Goal: Transaction & Acquisition: Purchase product/service

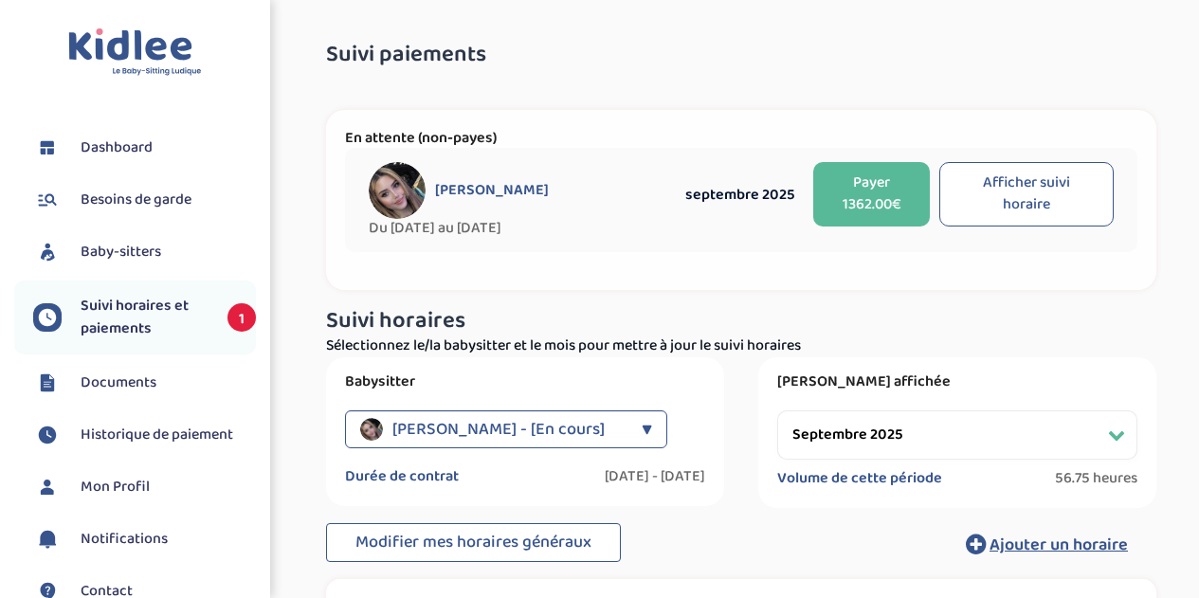
select select "septembre 2025"
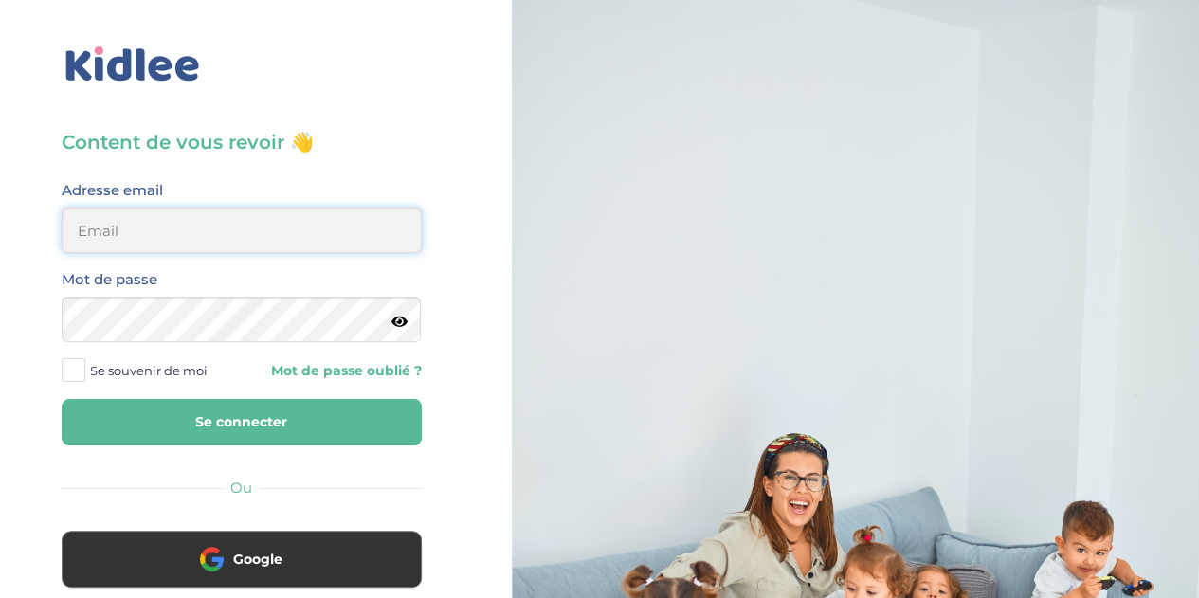
type input "[EMAIL_ADDRESS][DOMAIN_NAME]"
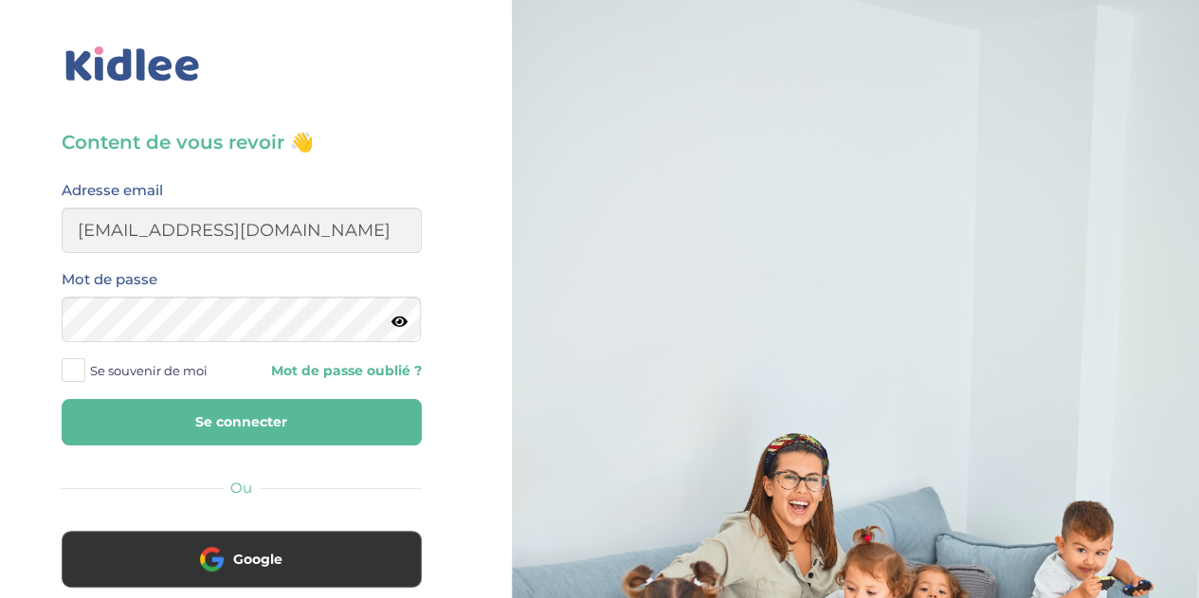
click at [169, 404] on button "Se connecter" at bounding box center [242, 422] width 360 height 46
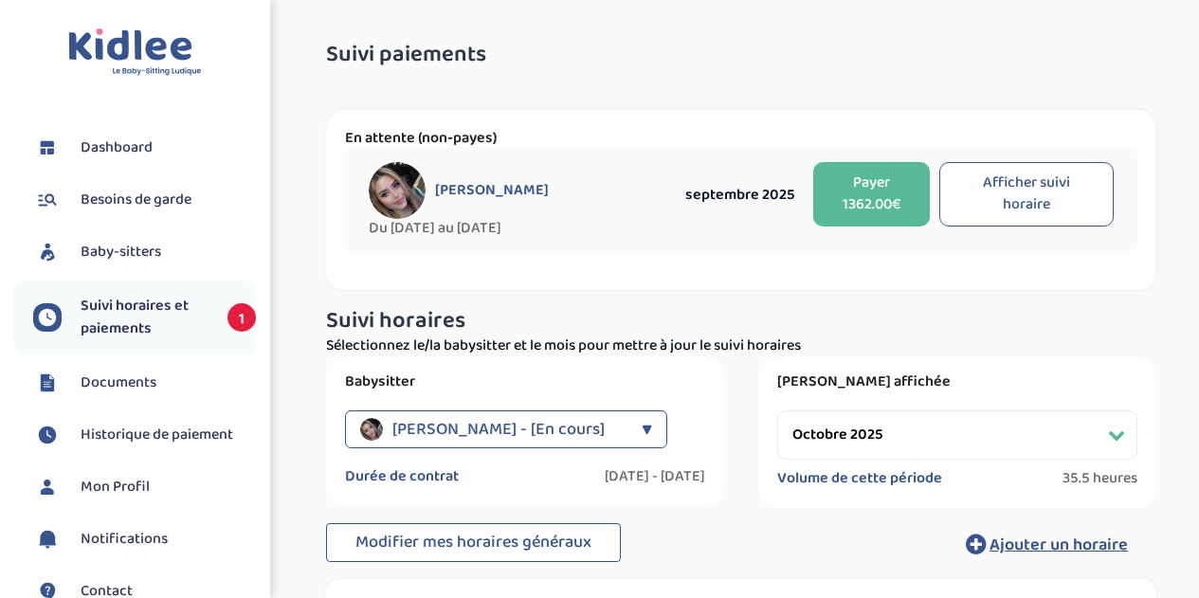
select select "octobre 2025"
click at [860, 200] on button "Payer 1362.00€" at bounding box center [871, 194] width 117 height 64
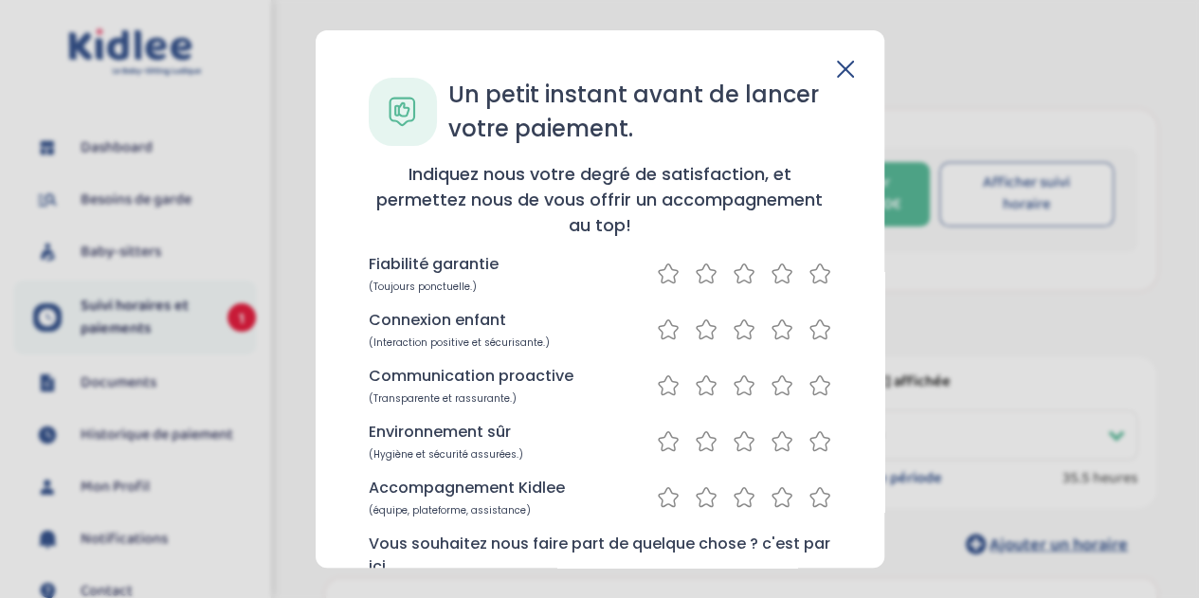
click at [822, 272] on icon at bounding box center [819, 272] width 19 height 19
click at [817, 331] on icon at bounding box center [819, 329] width 23 height 24
click at [813, 393] on icon at bounding box center [819, 385] width 23 height 24
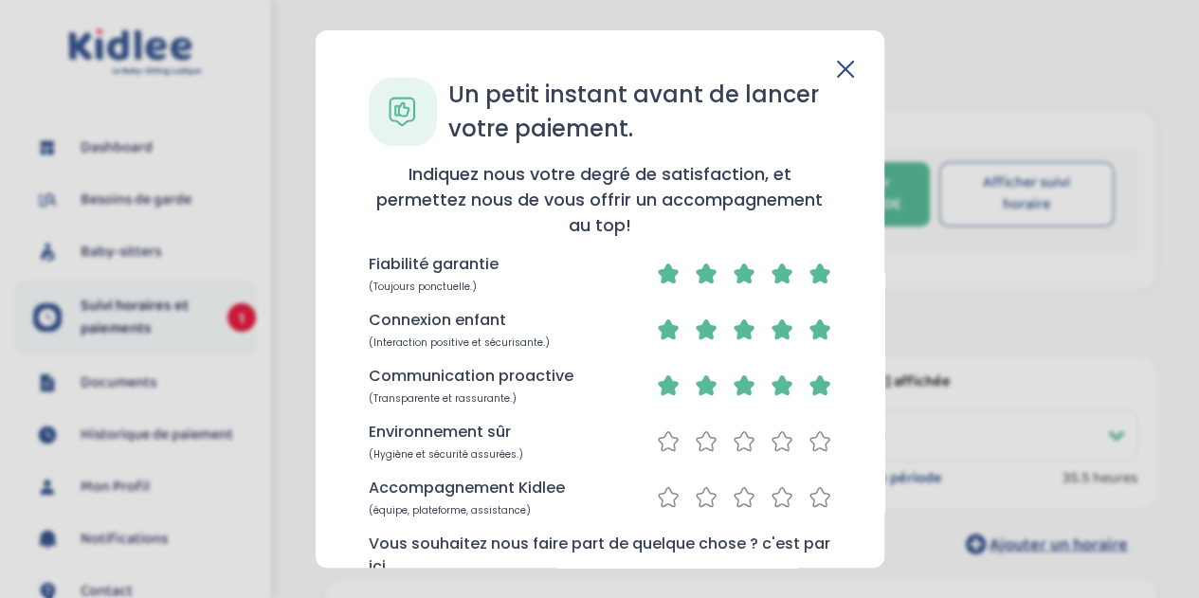
scroll to position [222, 0]
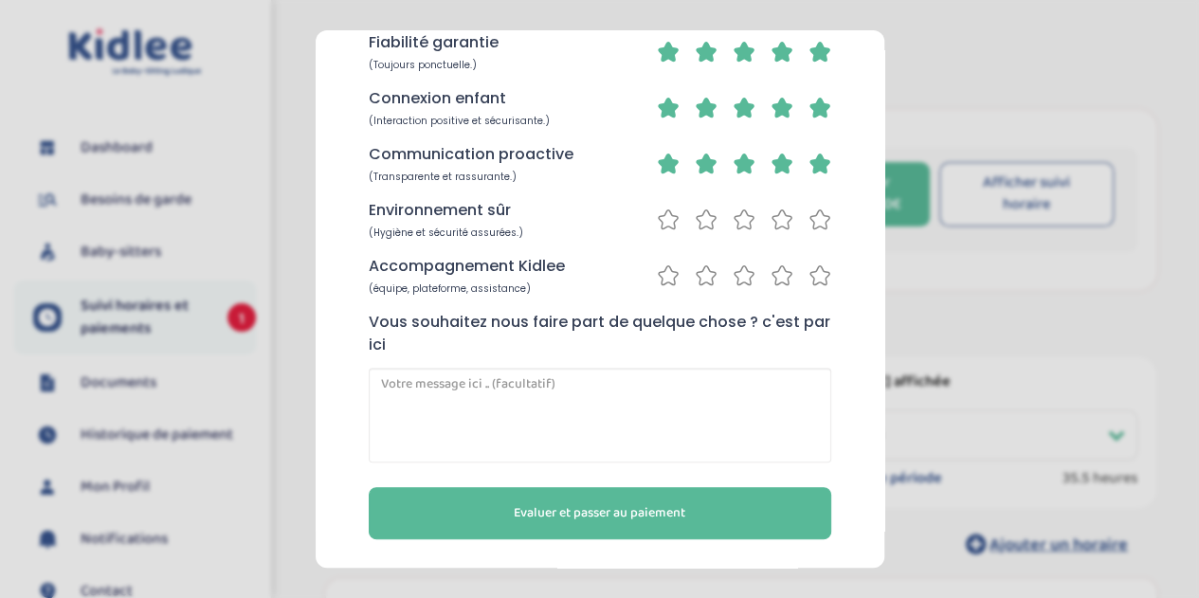
click at [810, 220] on icon at bounding box center [819, 218] width 19 height 19
click at [810, 276] on icon at bounding box center [819, 274] width 19 height 19
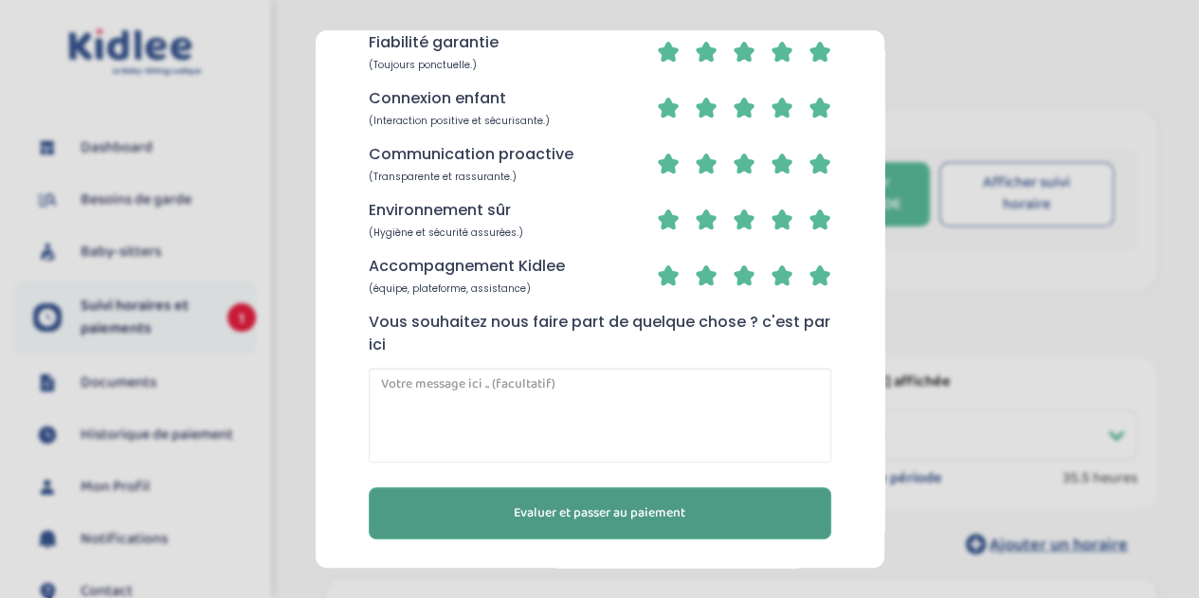
click at [683, 507] on button "Evaluer et passer au paiement" at bounding box center [600, 513] width 462 height 52
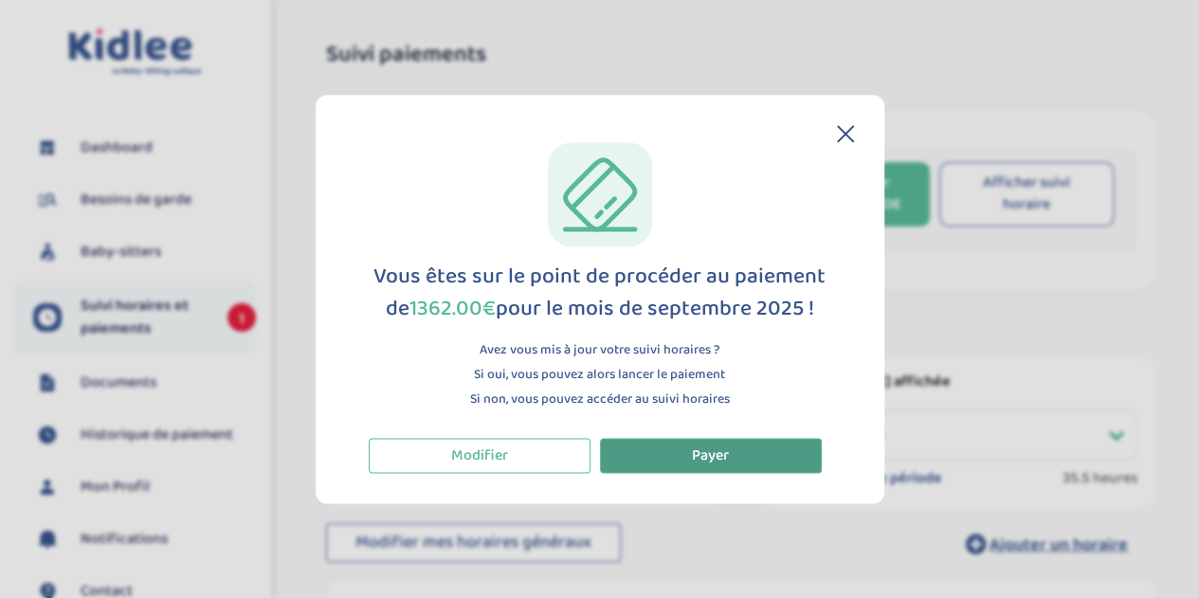
click at [686, 459] on button "Payer" at bounding box center [711, 455] width 222 height 35
